Goal: Task Accomplishment & Management: Manage account settings

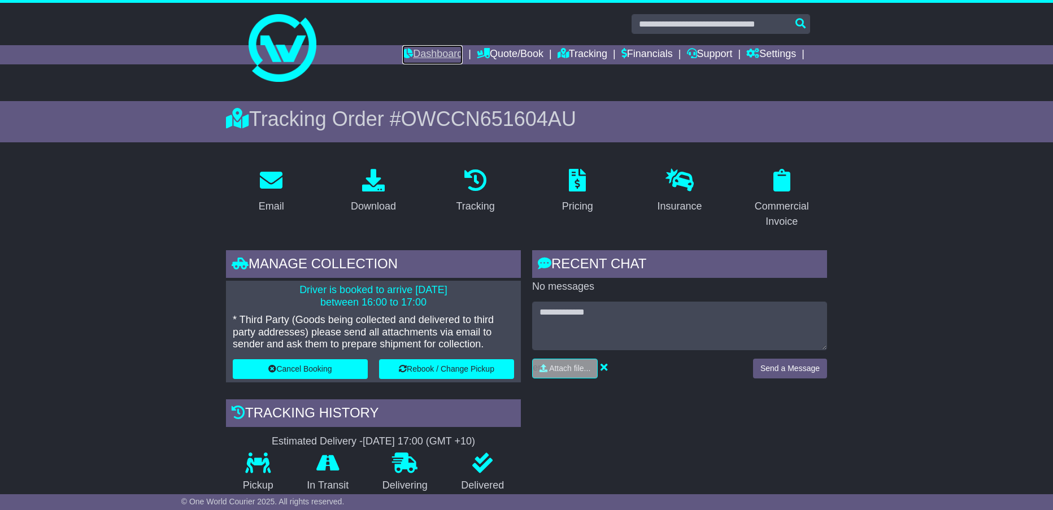
click at [421, 55] on link "Dashboard" at bounding box center [432, 54] width 60 height 19
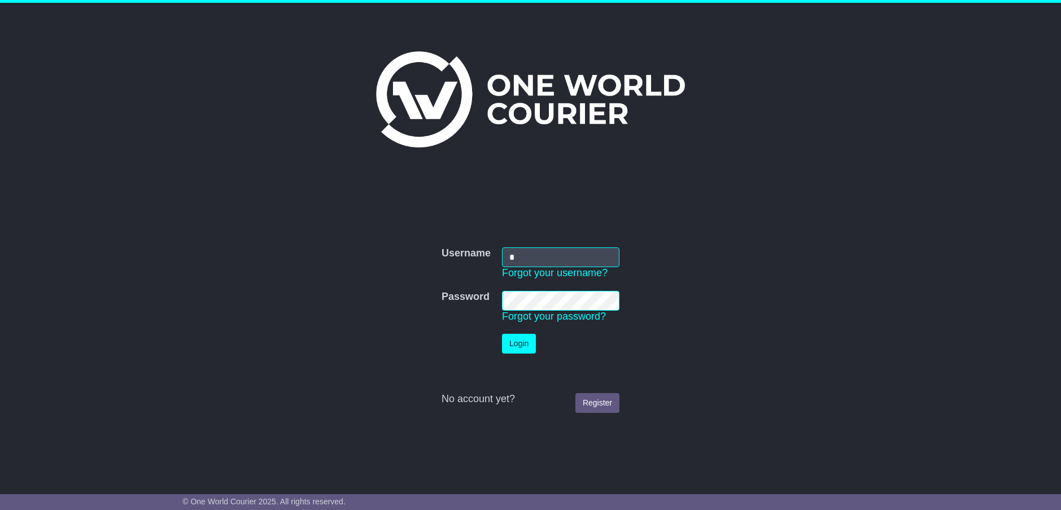
type input "**********"
click at [518, 342] on button "Login" at bounding box center [519, 344] width 34 height 20
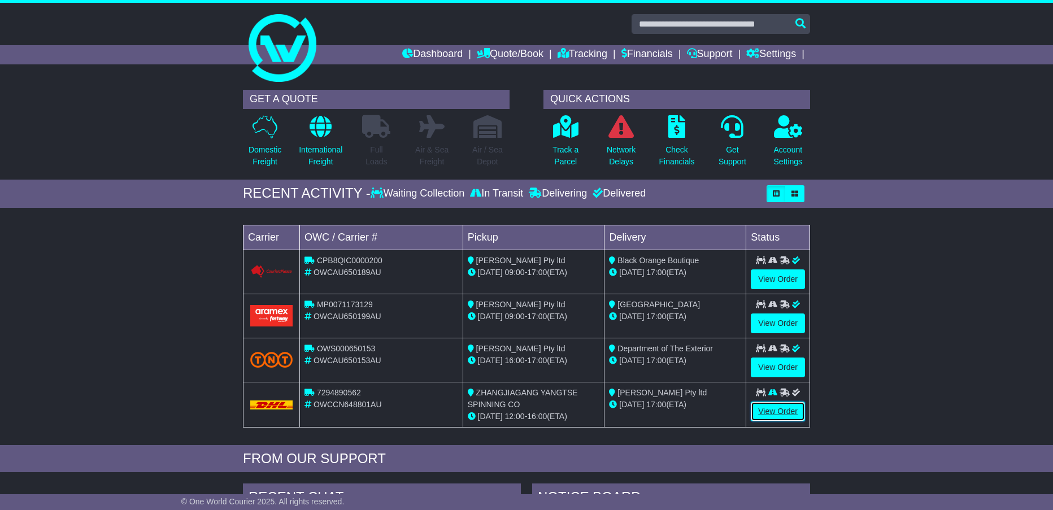
click at [780, 409] on link "View Order" at bounding box center [778, 412] width 54 height 20
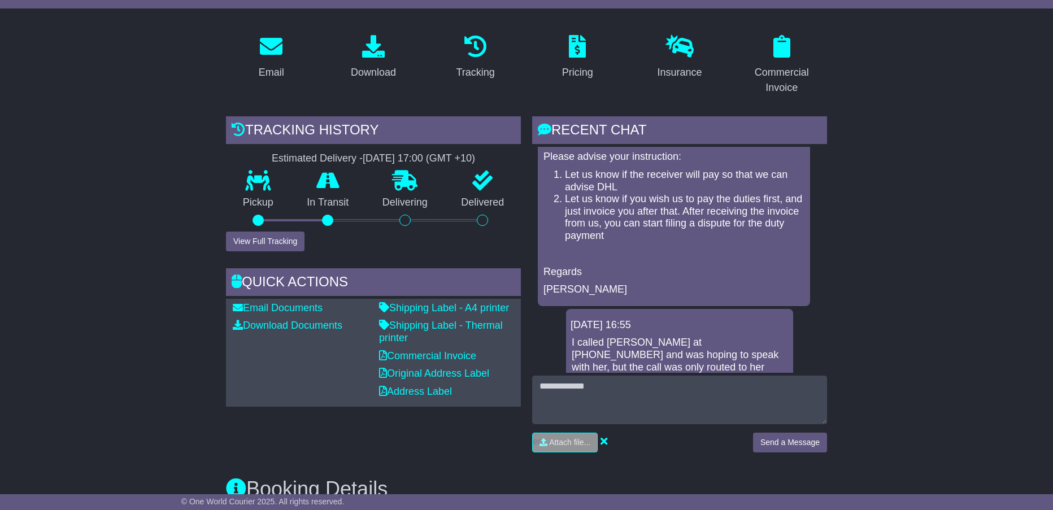
scroll to position [452, 0]
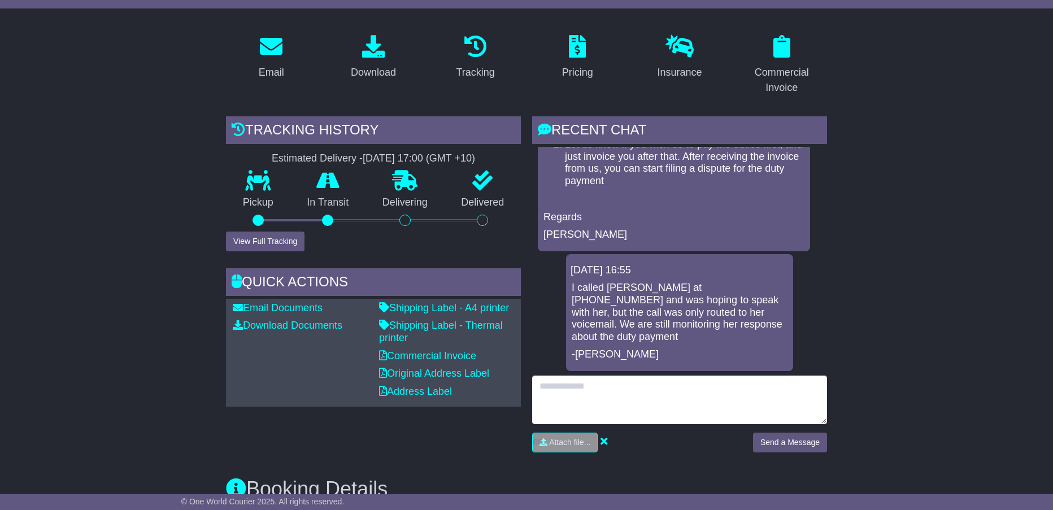
click at [558, 395] on textarea at bounding box center [679, 400] width 295 height 49
click at [539, 395] on textarea "**********" at bounding box center [679, 400] width 295 height 49
type textarea "**********"
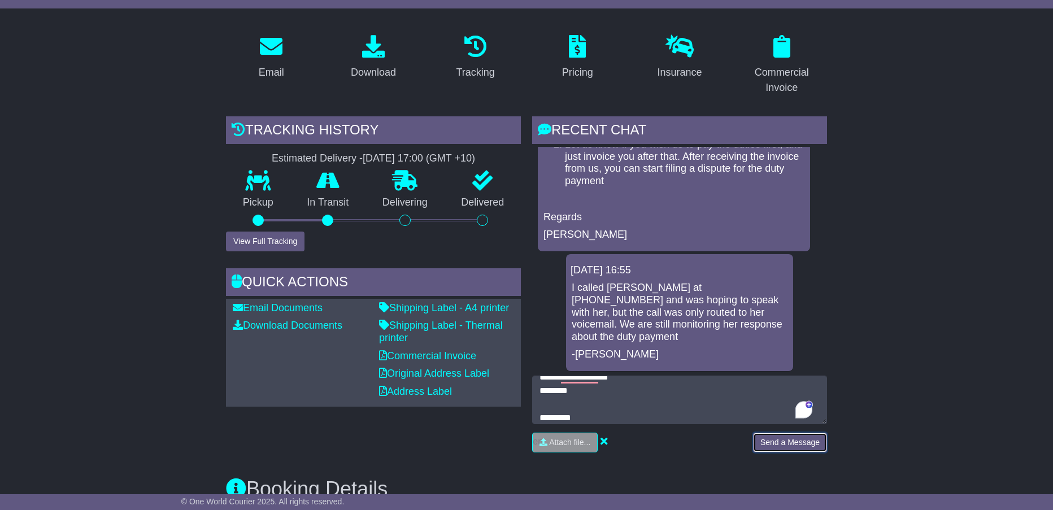
click at [786, 438] on button "Send a Message" at bounding box center [790, 443] width 74 height 20
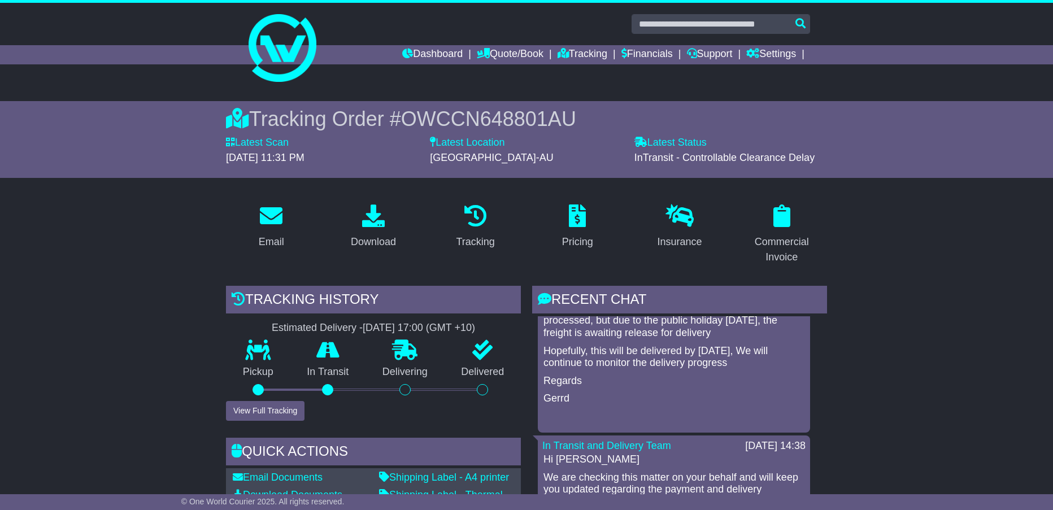
scroll to position [0, 0]
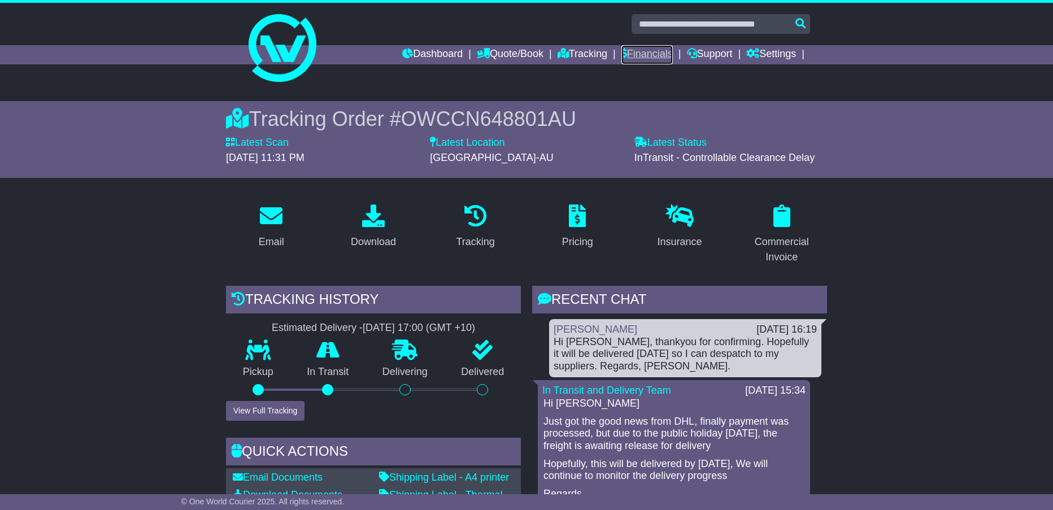
click at [652, 53] on link "Financials" at bounding box center [646, 54] width 51 height 19
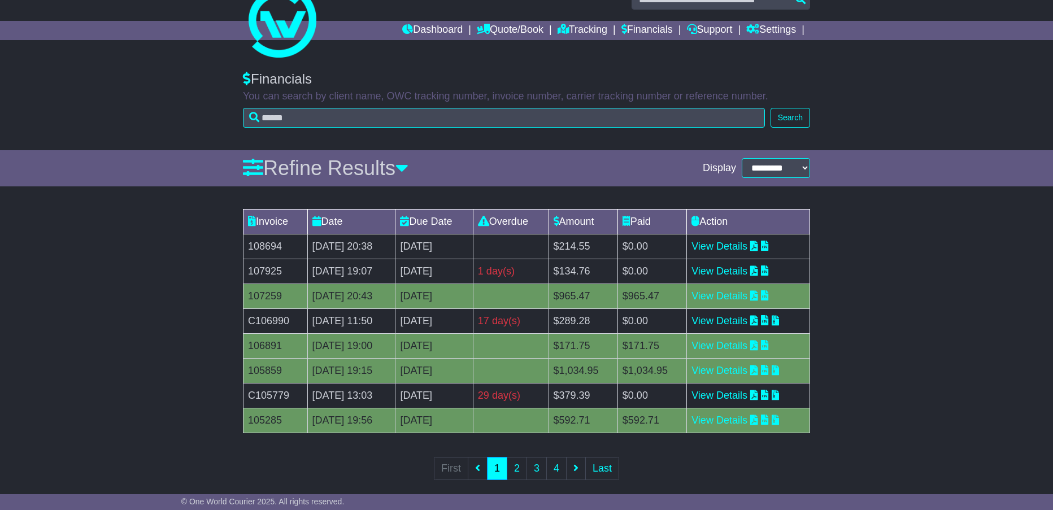
scroll to position [37, 0]
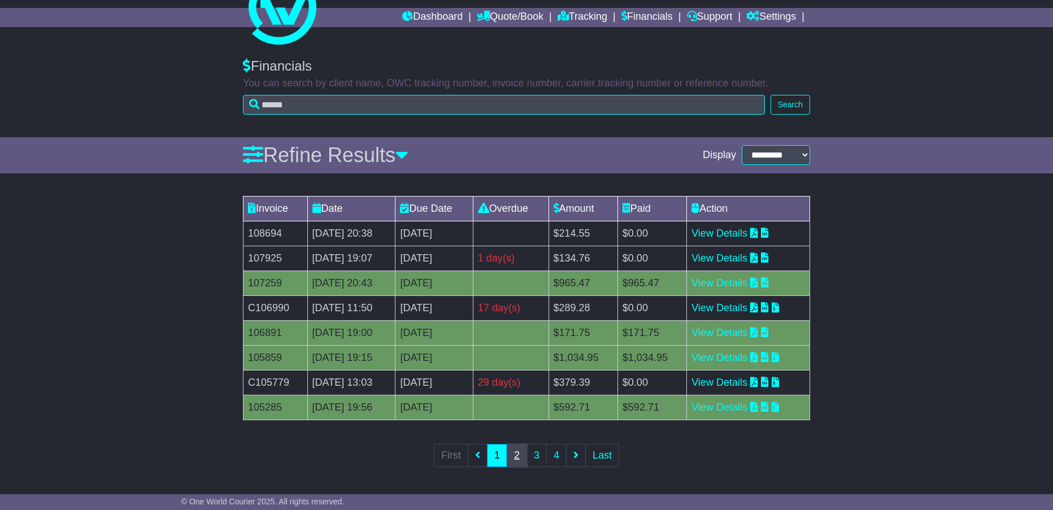
click at [517, 452] on link "2" at bounding box center [517, 455] width 20 height 23
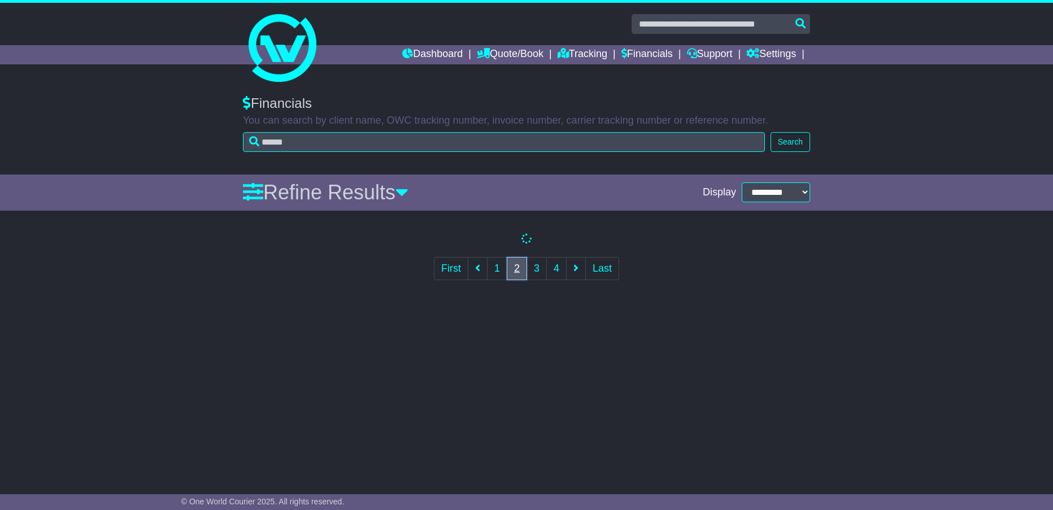
scroll to position [0, 0]
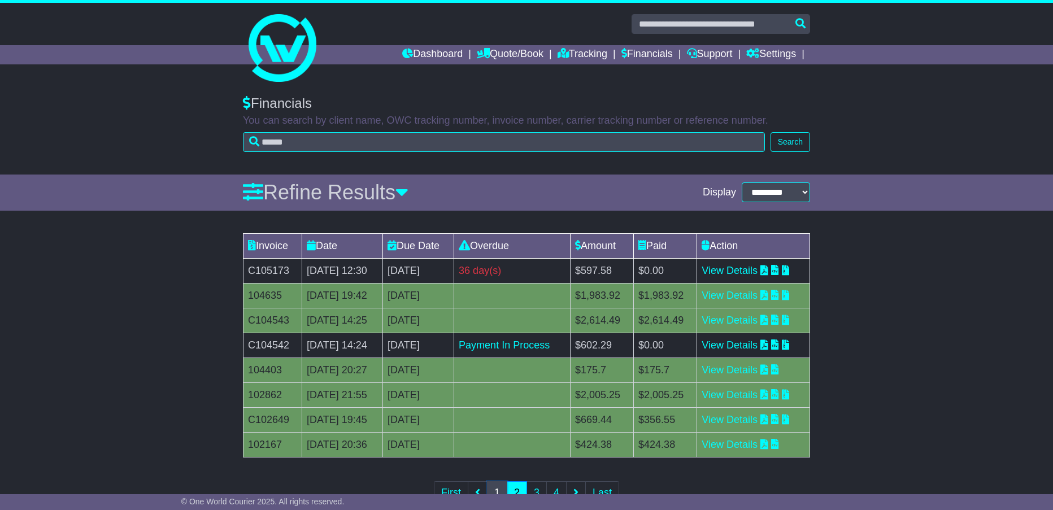
click at [494, 488] on link "1" at bounding box center [497, 492] width 20 height 23
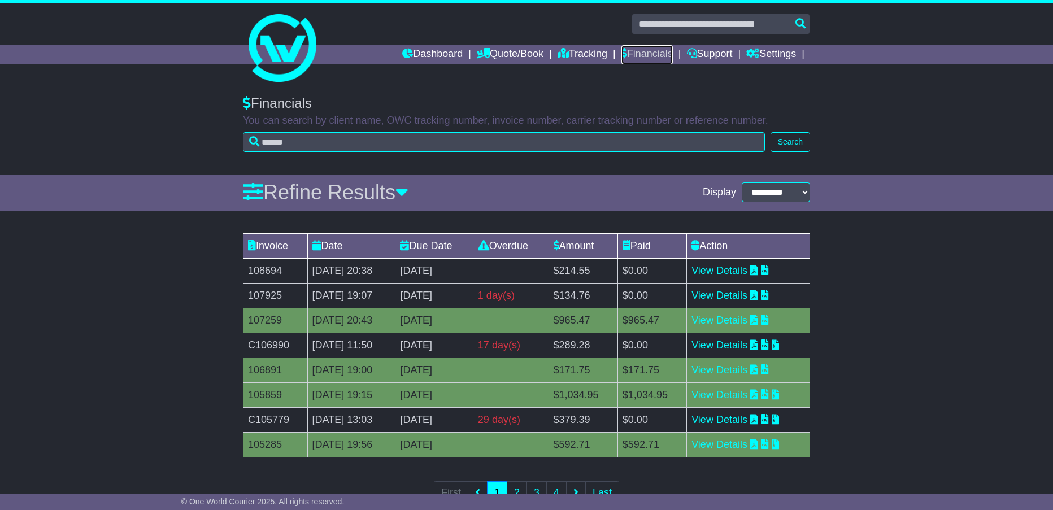
click at [651, 55] on link "Financials" at bounding box center [646, 54] width 51 height 19
click at [522, 54] on link "Quote/Book" at bounding box center [510, 54] width 67 height 19
click at [512, 54] on link "Quote/Book" at bounding box center [510, 54] width 67 height 19
click at [573, 51] on link "Tracking" at bounding box center [582, 54] width 50 height 19
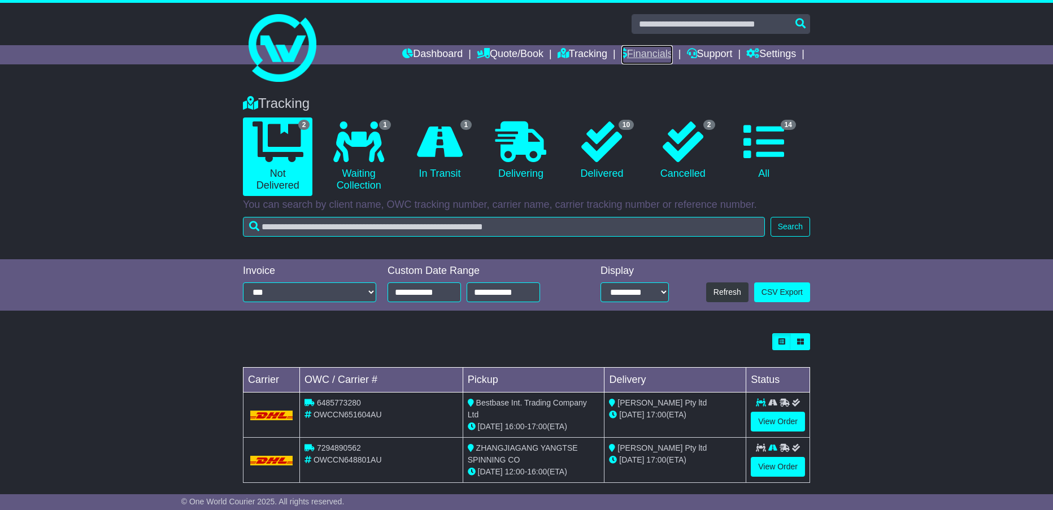
click at [649, 49] on link "Financials" at bounding box center [646, 54] width 51 height 19
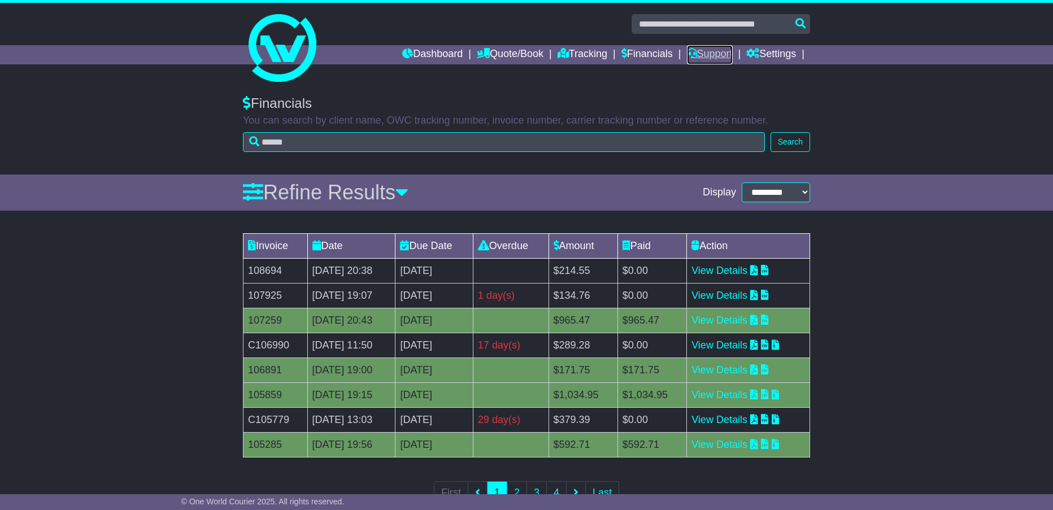
click at [724, 55] on link "Support" at bounding box center [710, 54] width 46 height 19
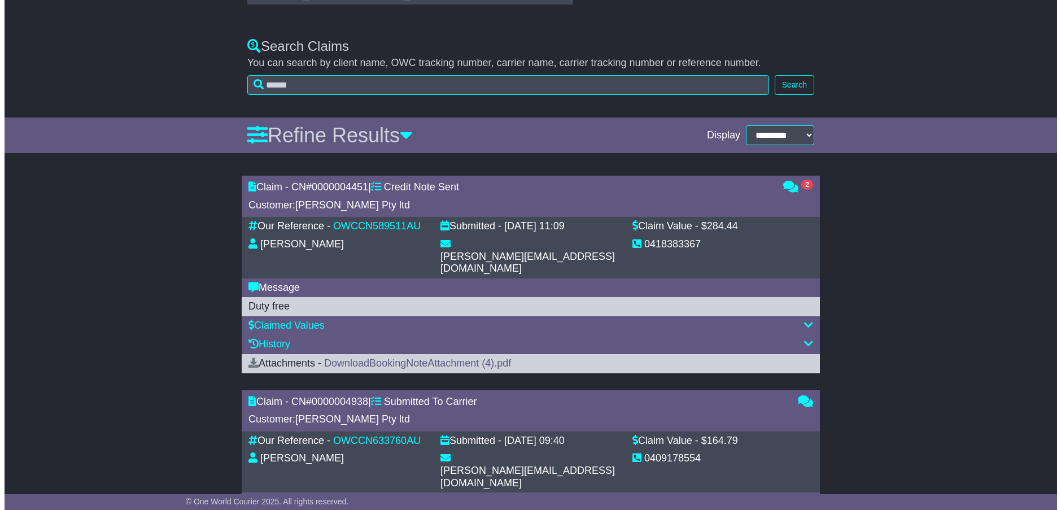
scroll to position [277, 0]
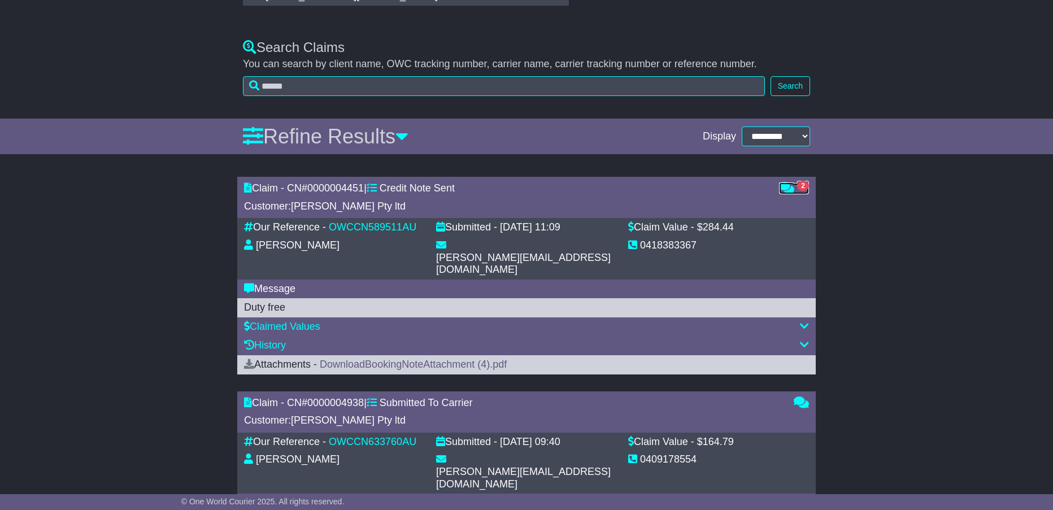
click at [801, 182] on span "2" at bounding box center [803, 186] width 12 height 10
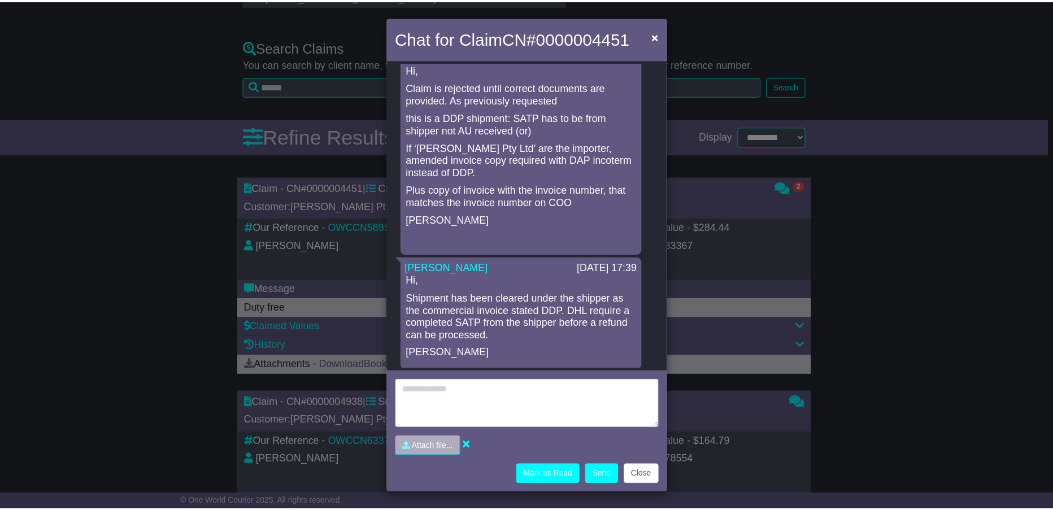
scroll to position [0, 0]
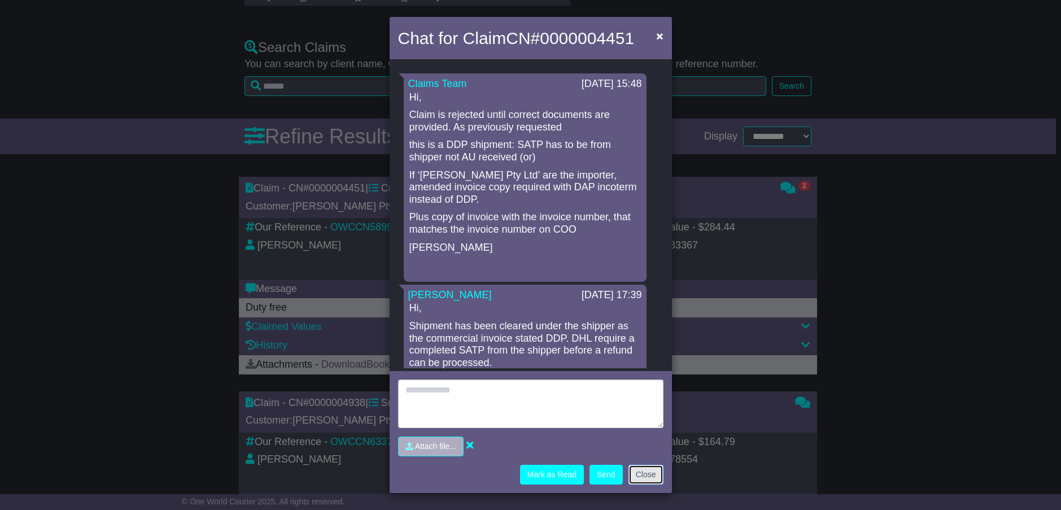
click at [647, 469] on button "Close" at bounding box center [646, 475] width 35 height 20
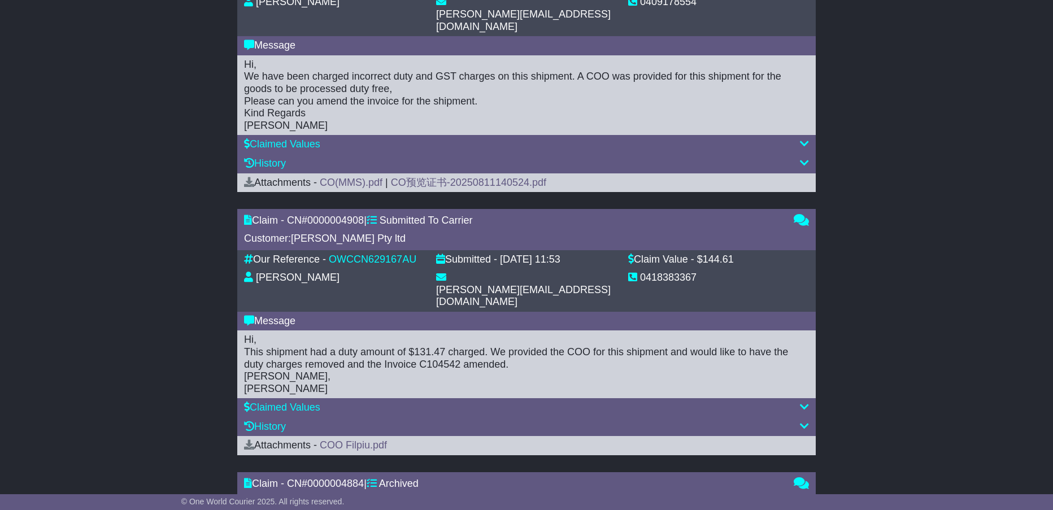
scroll to position [842, 0]
